Goal: Book appointment/travel/reservation

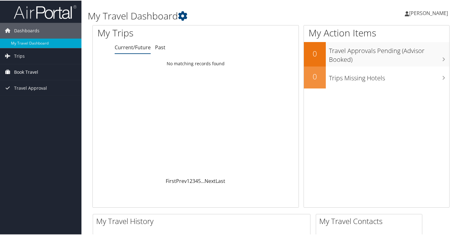
click at [26, 70] on span "Book Travel" at bounding box center [26, 72] width 24 height 16
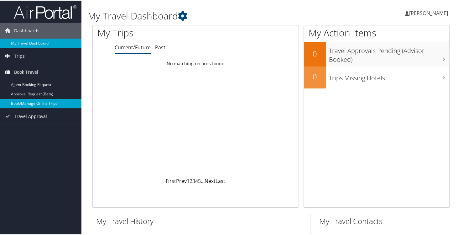
click at [30, 106] on link "Book/Manage Online Trips" at bounding box center [40, 102] width 81 height 9
